Goal: Check status: Check status

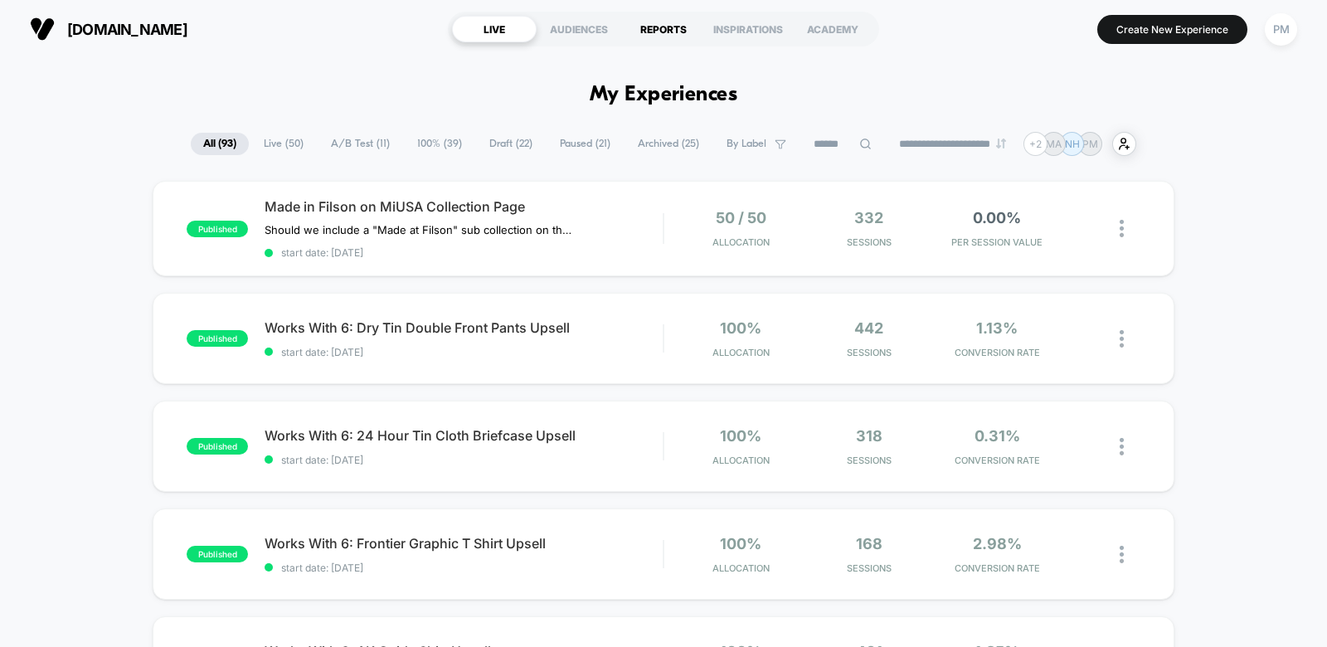
click at [653, 28] on div "REPORTS" at bounding box center [663, 29] width 85 height 27
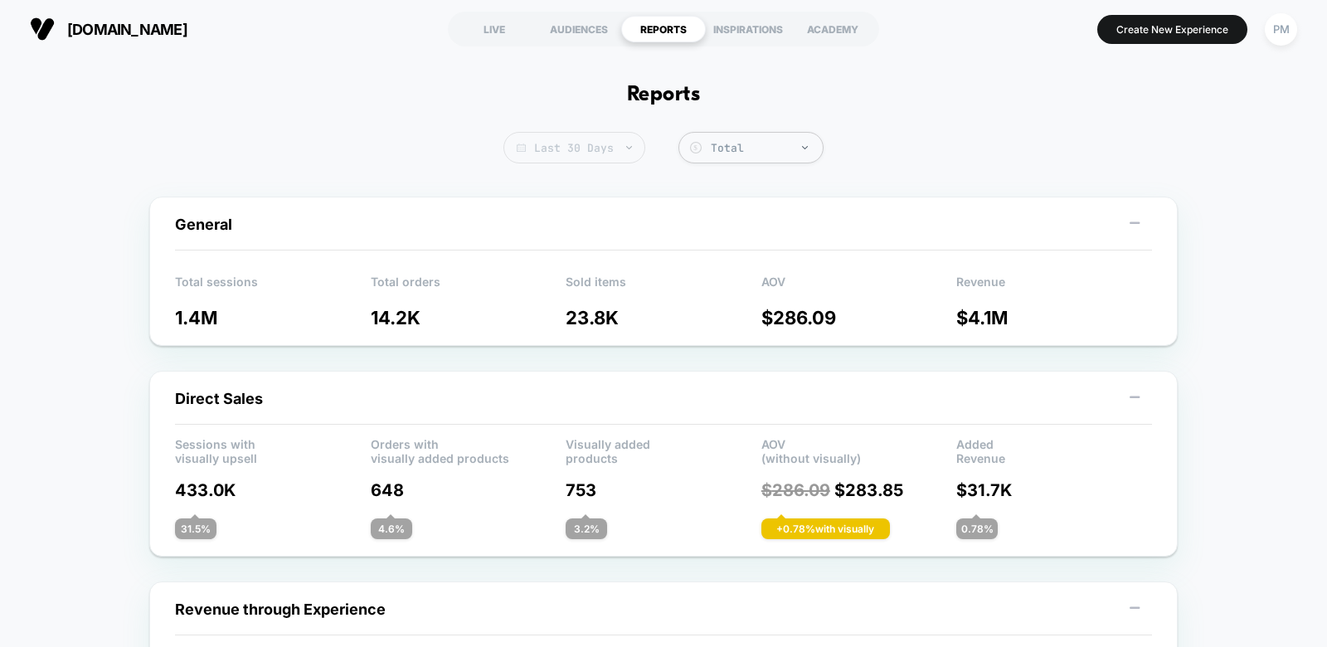
click at [581, 154] on span "Last 30 Days" at bounding box center [575, 148] width 142 height 32
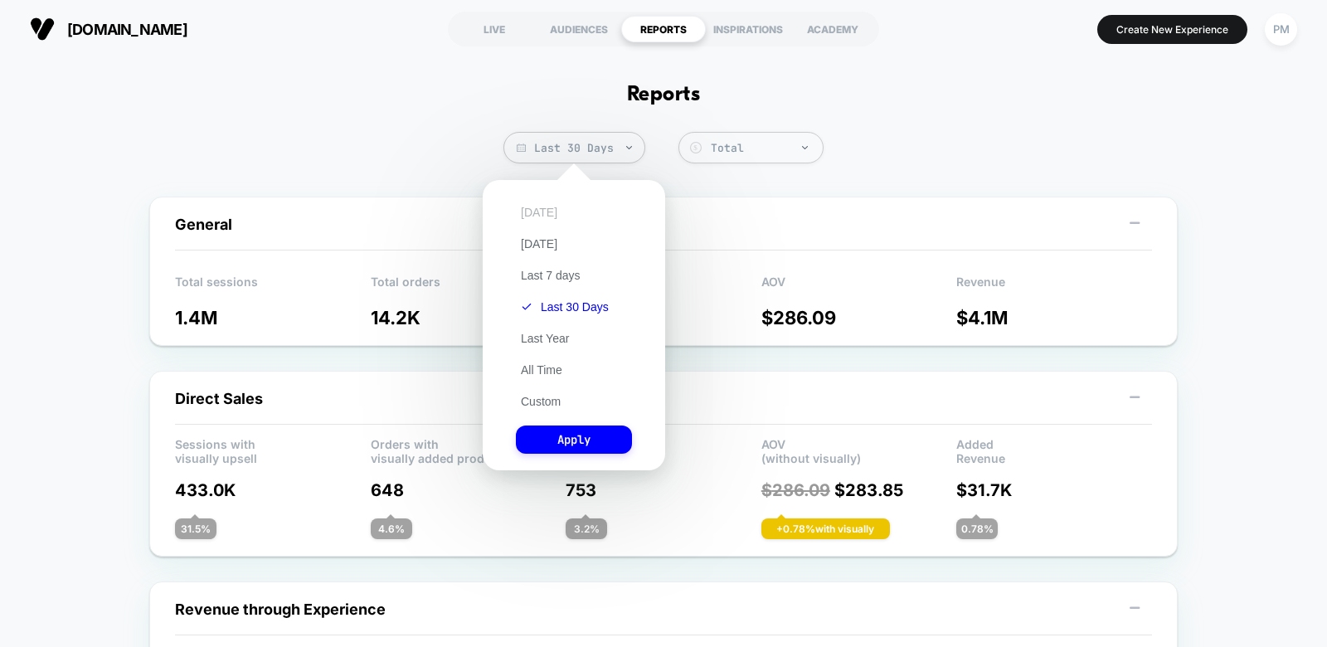
click at [538, 215] on button "[DATE]" at bounding box center [539, 212] width 46 height 15
click at [587, 450] on button "Apply" at bounding box center [574, 440] width 116 height 28
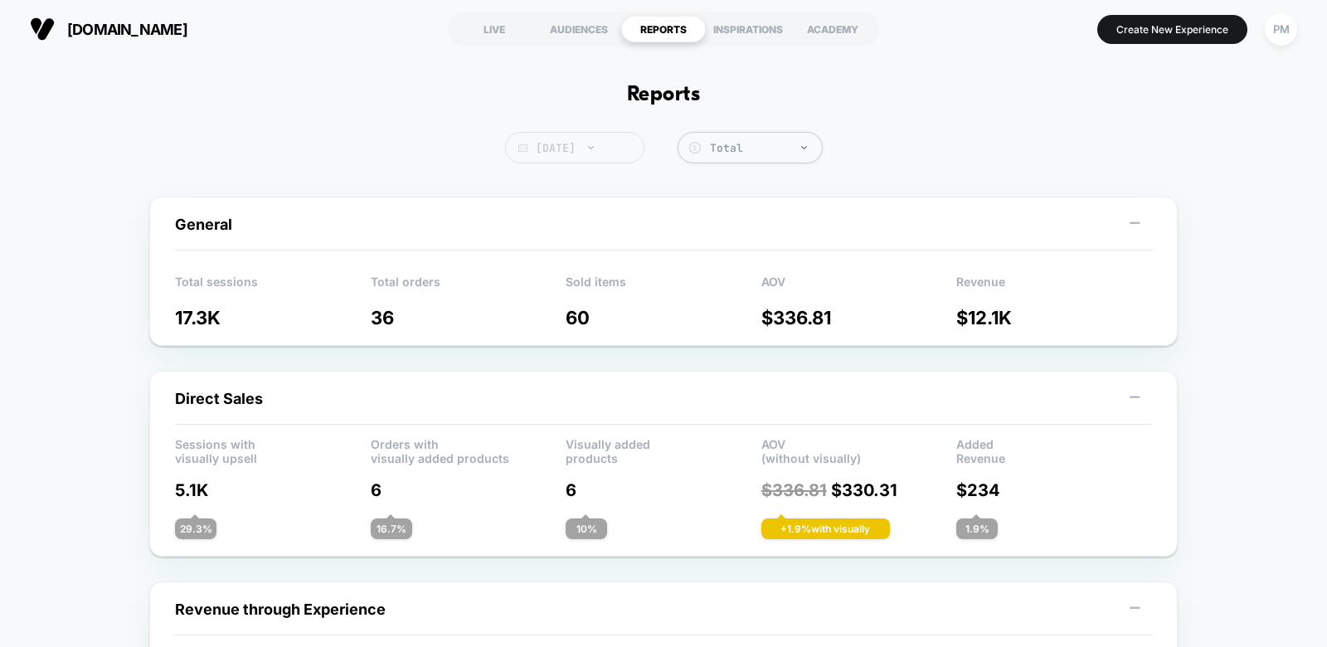
click at [577, 144] on span "[DATE]" at bounding box center [574, 148] width 139 height 32
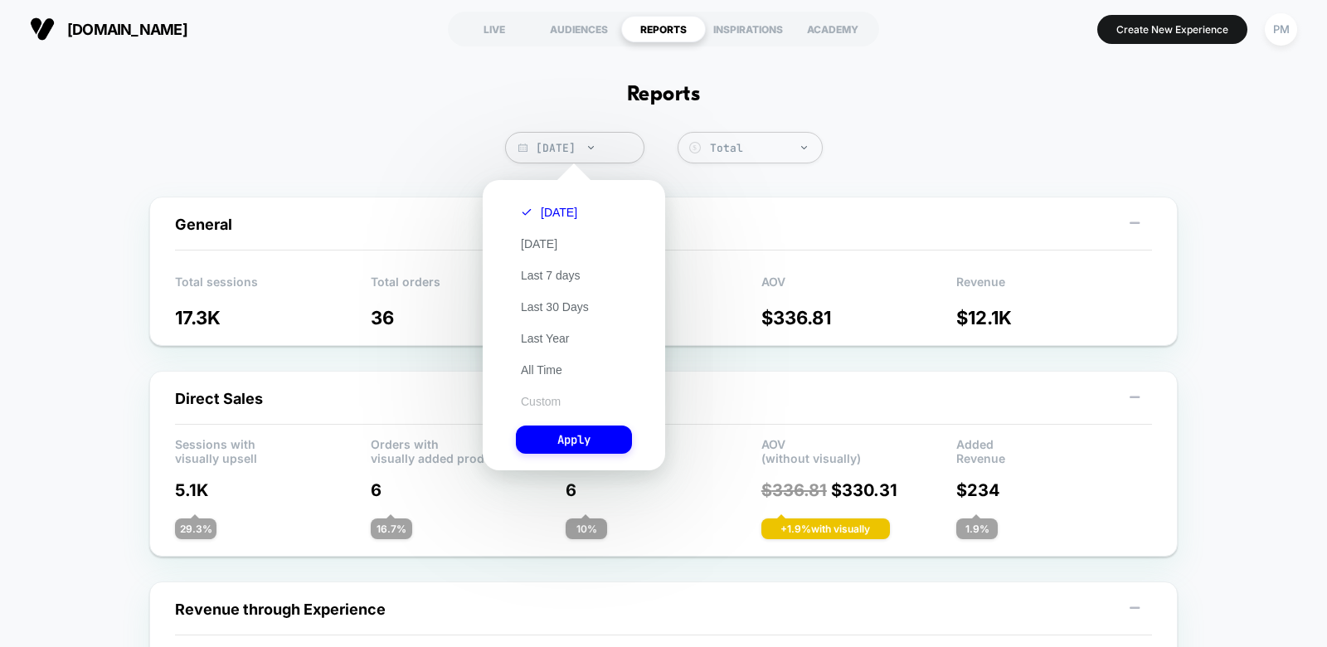
click at [543, 403] on button "Custom" at bounding box center [541, 401] width 50 height 15
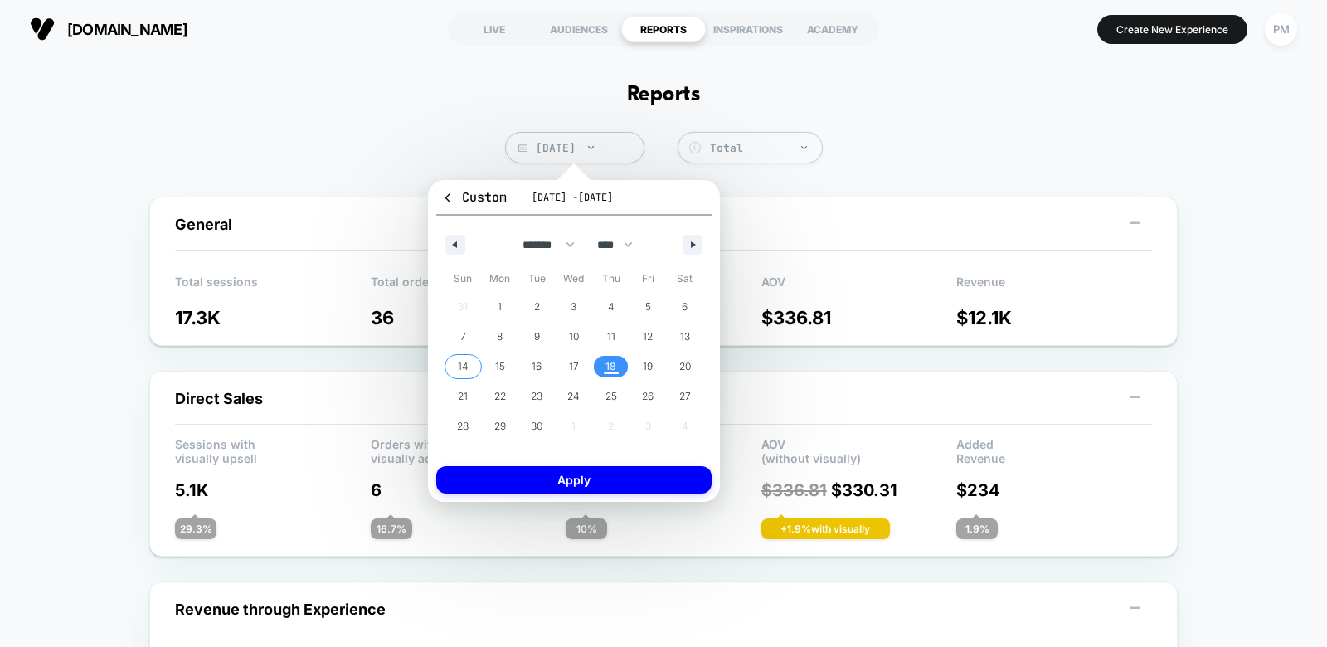
click at [468, 367] on span "14" at bounding box center [463, 367] width 11 height 30
click at [601, 367] on span "18" at bounding box center [610, 367] width 37 height 22
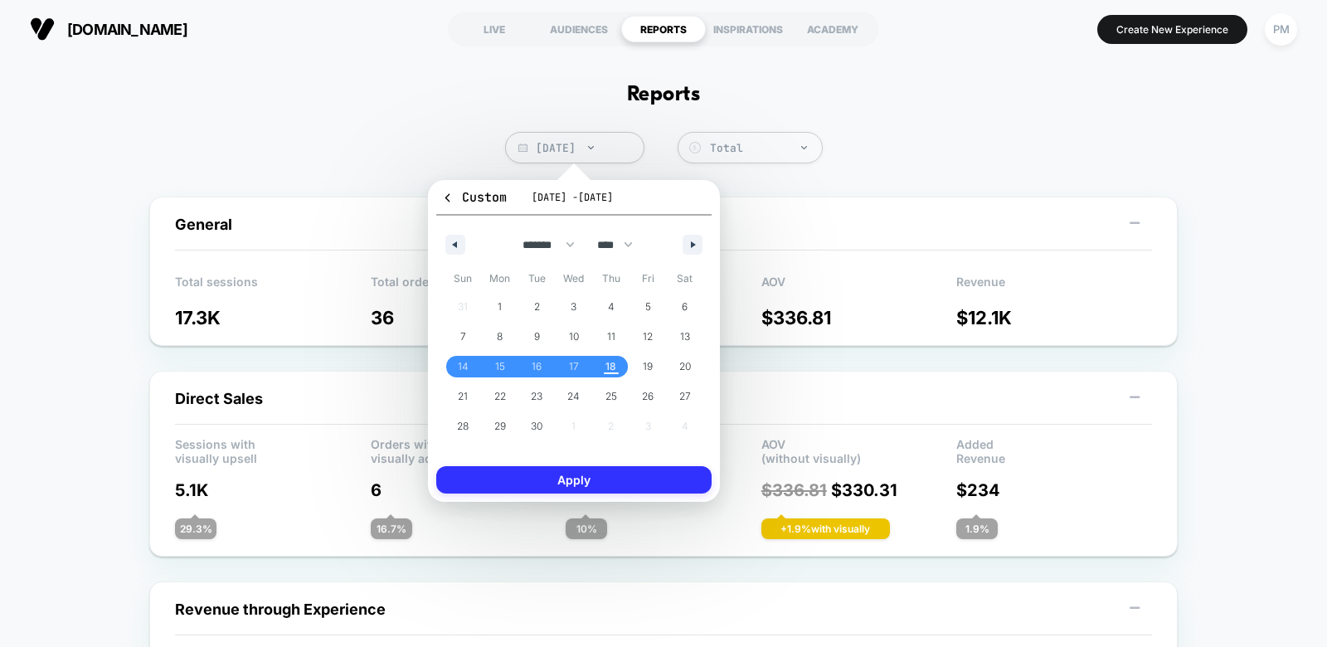
click at [597, 474] on button "Apply" at bounding box center [573, 479] width 275 height 27
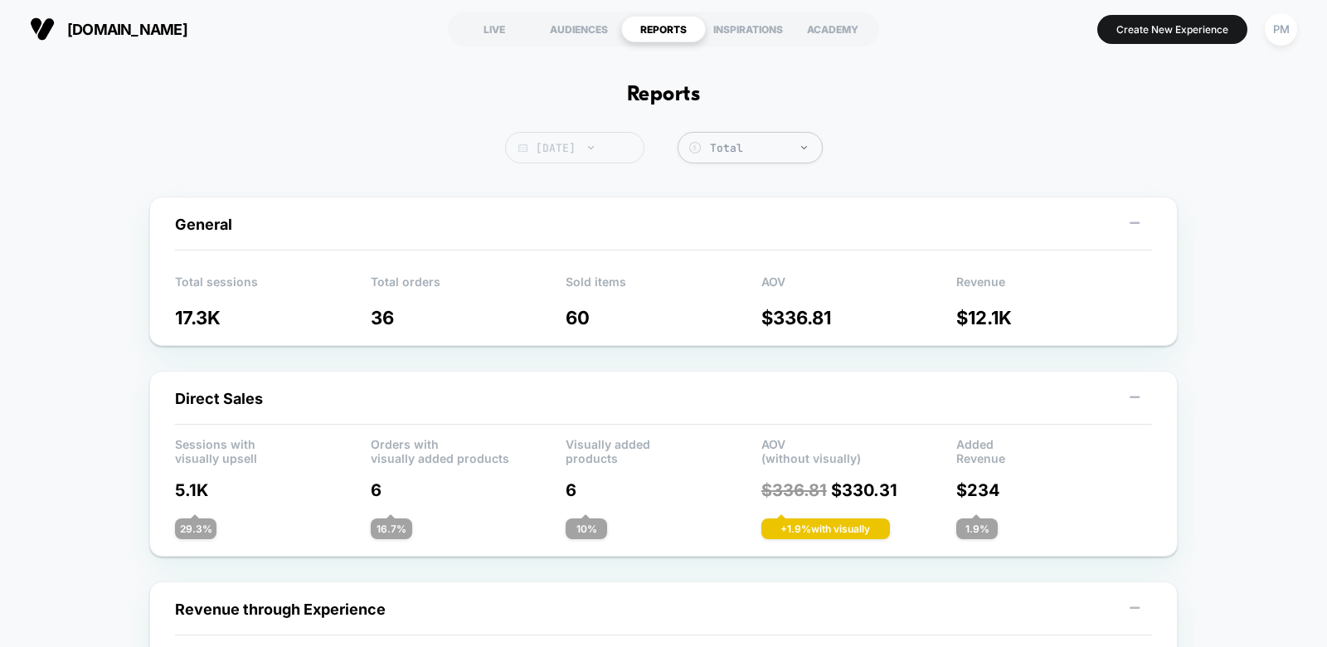
click at [609, 148] on span "[DATE]" at bounding box center [574, 148] width 139 height 32
select select "*"
select select "****"
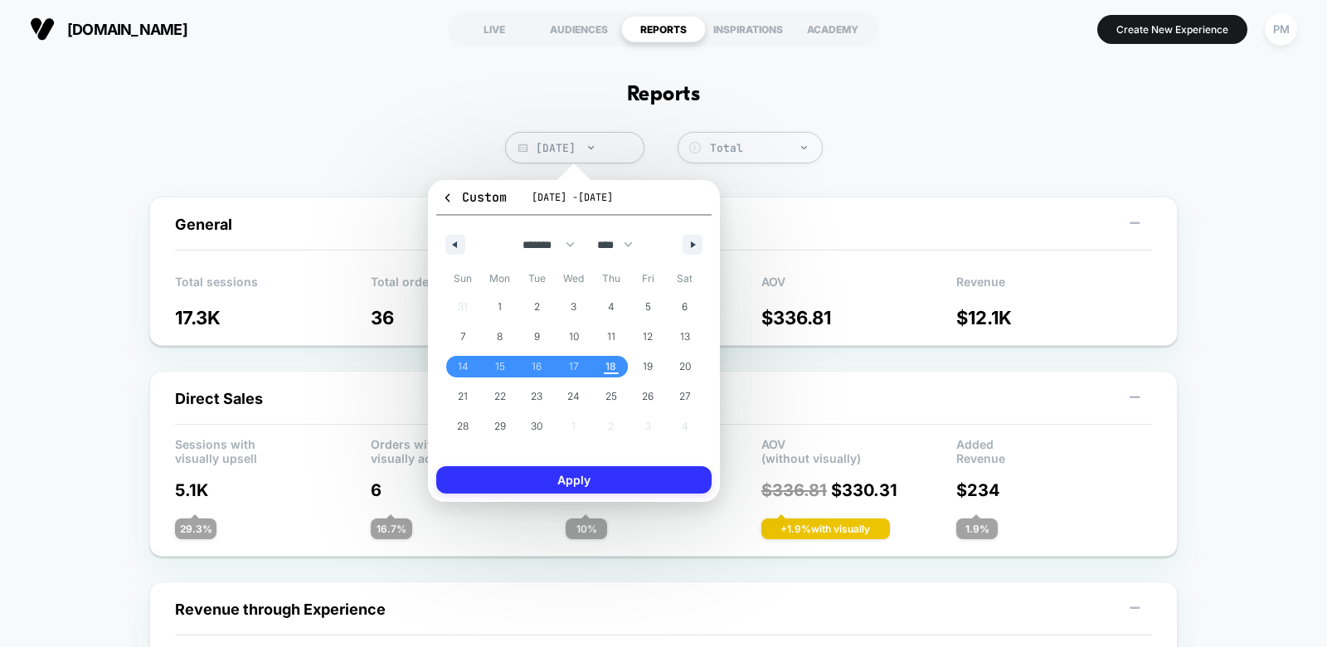
click at [655, 475] on button "Apply" at bounding box center [573, 479] width 275 height 27
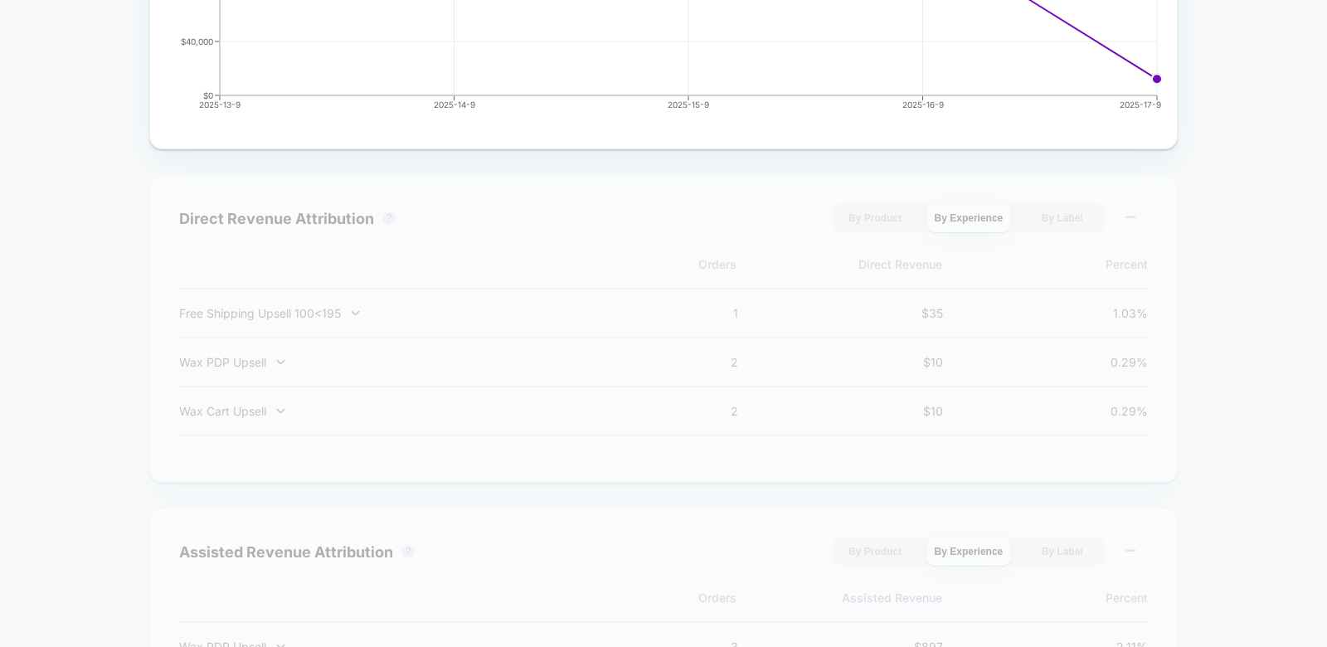
scroll to position [1026, 0]
